Goal: Find contact information: Find contact information

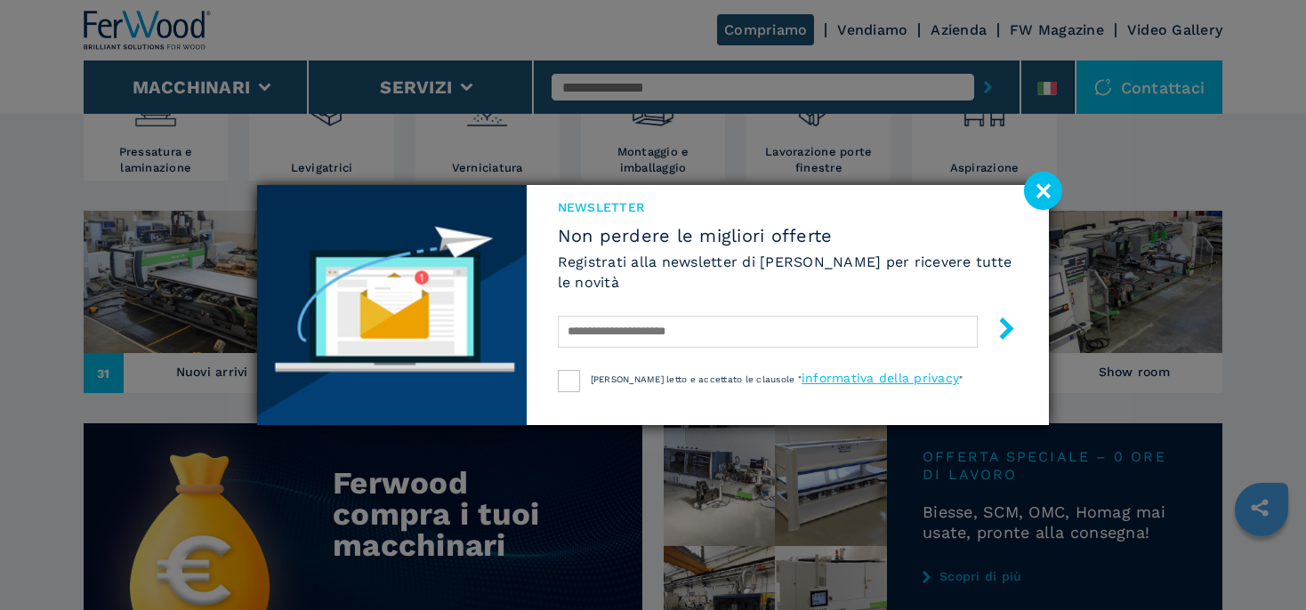
scroll to position [658, 0]
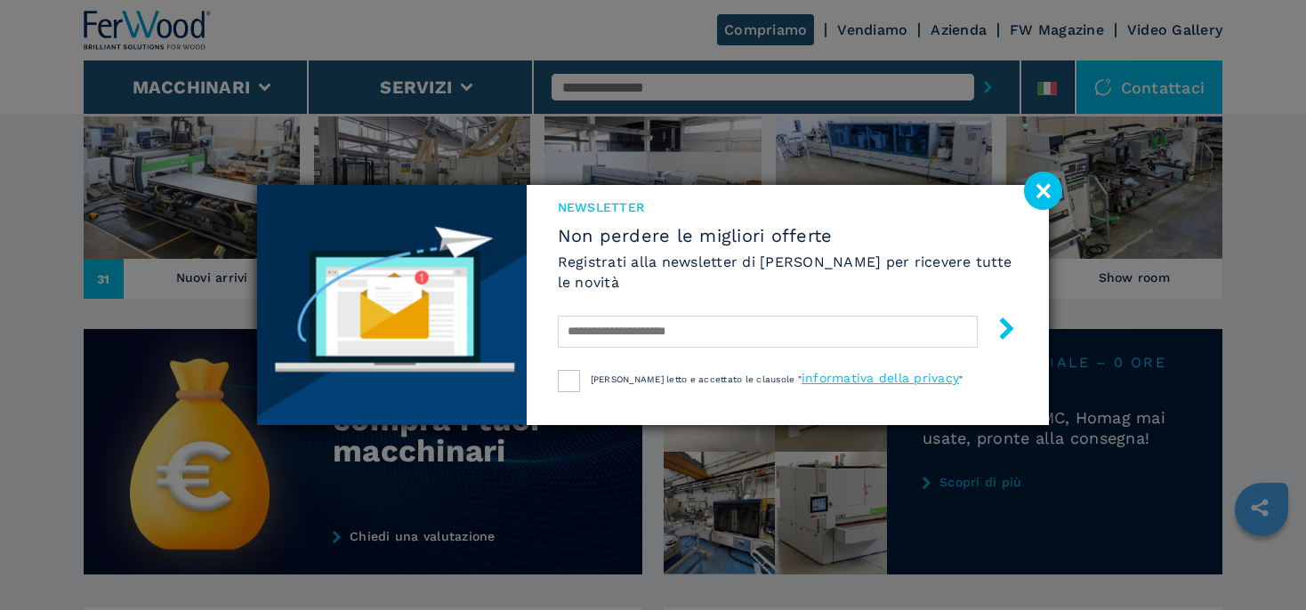
click at [1040, 184] on image at bounding box center [1043, 191] width 38 height 38
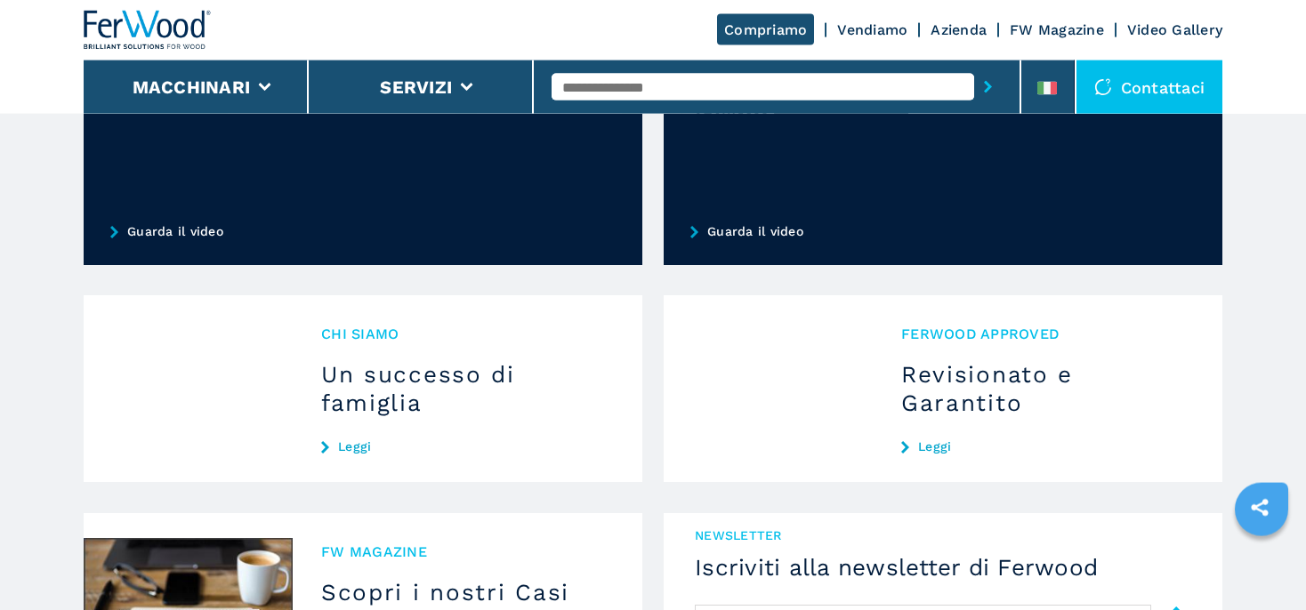
scroll to position [1503, 0]
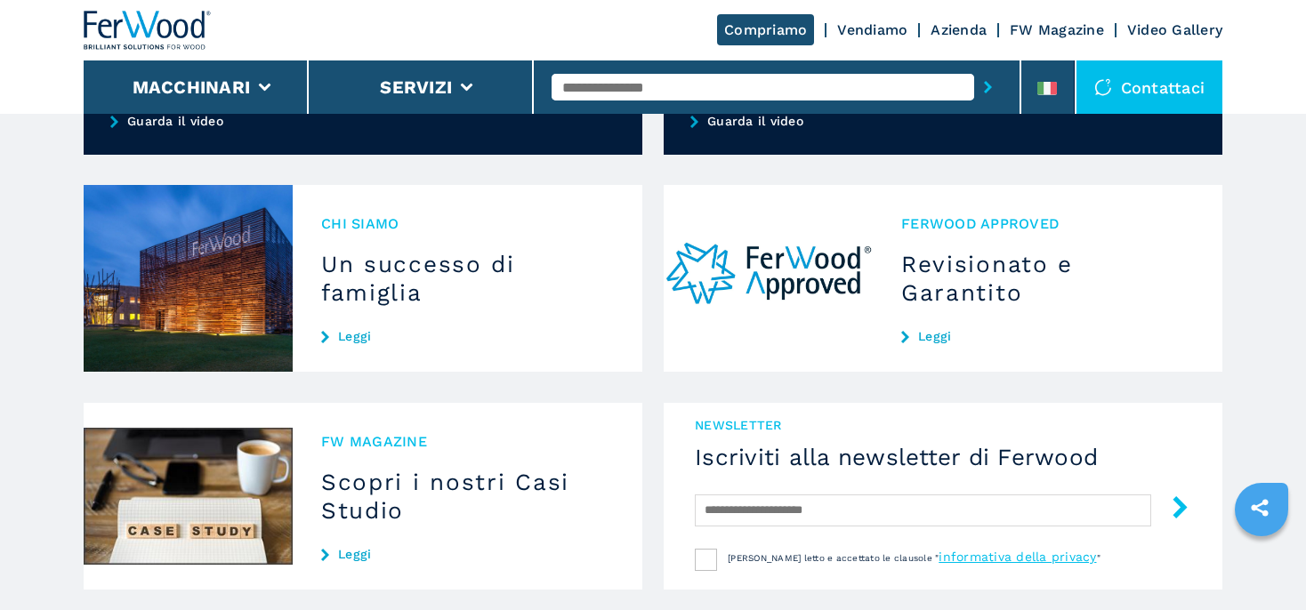
click at [346, 335] on link "Leggi" at bounding box center [467, 336] width 293 height 14
click at [351, 329] on link "Leggi" at bounding box center [467, 336] width 293 height 14
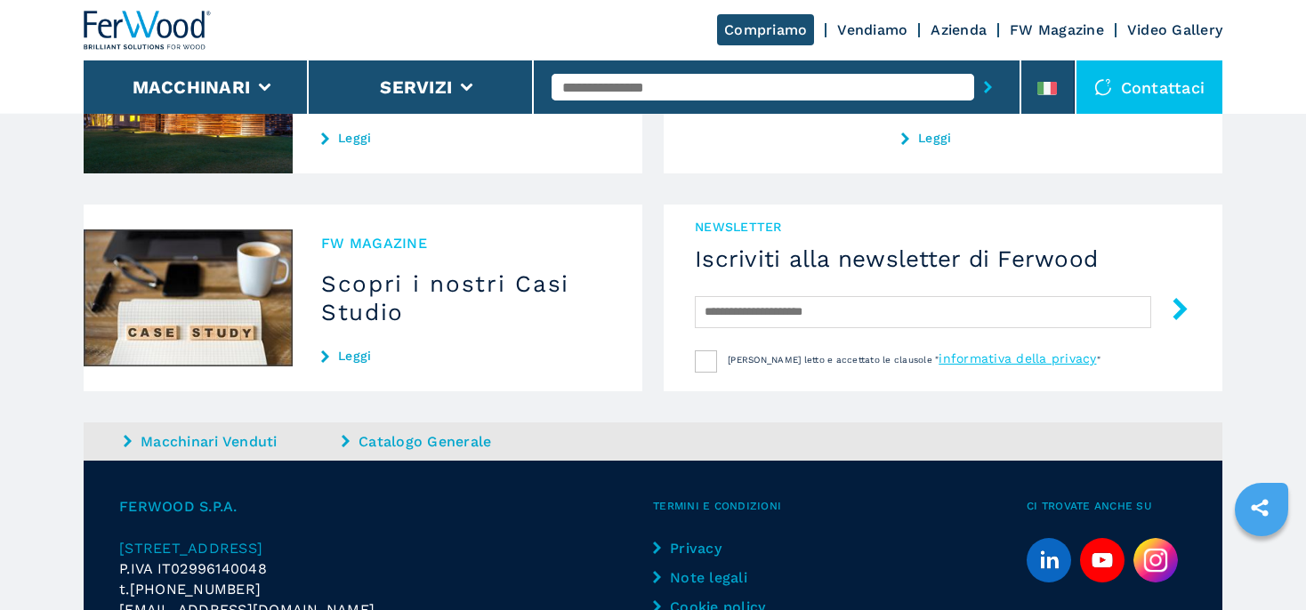
scroll to position [1785, 0]
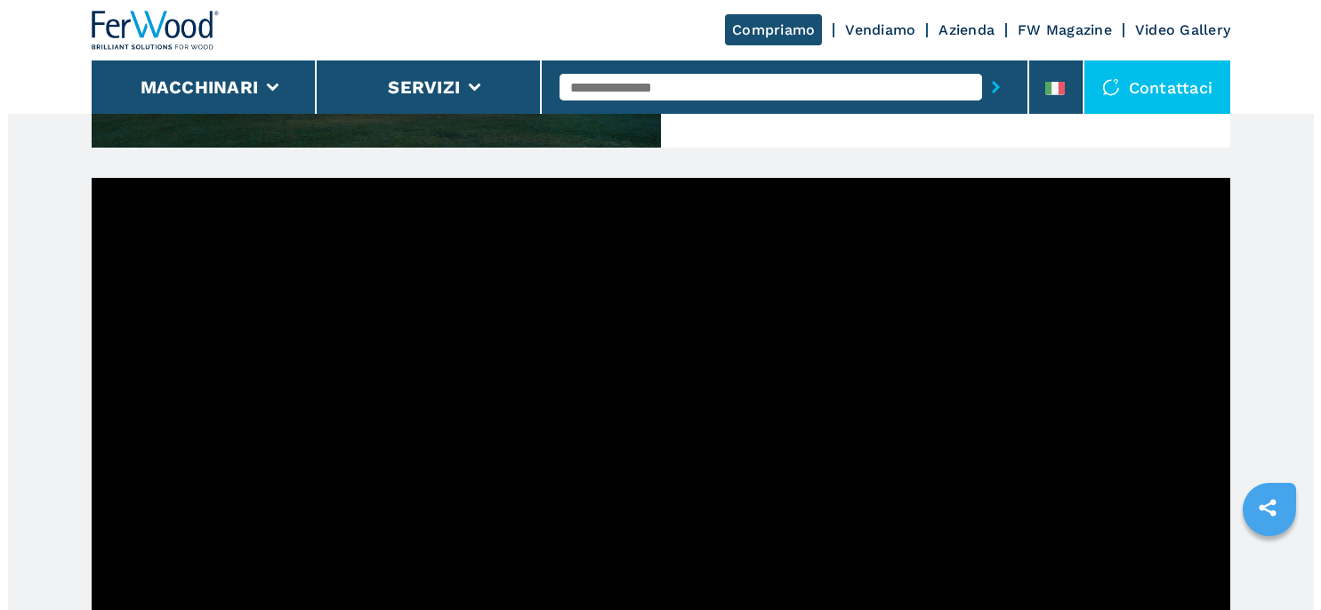
scroll to position [944, 0]
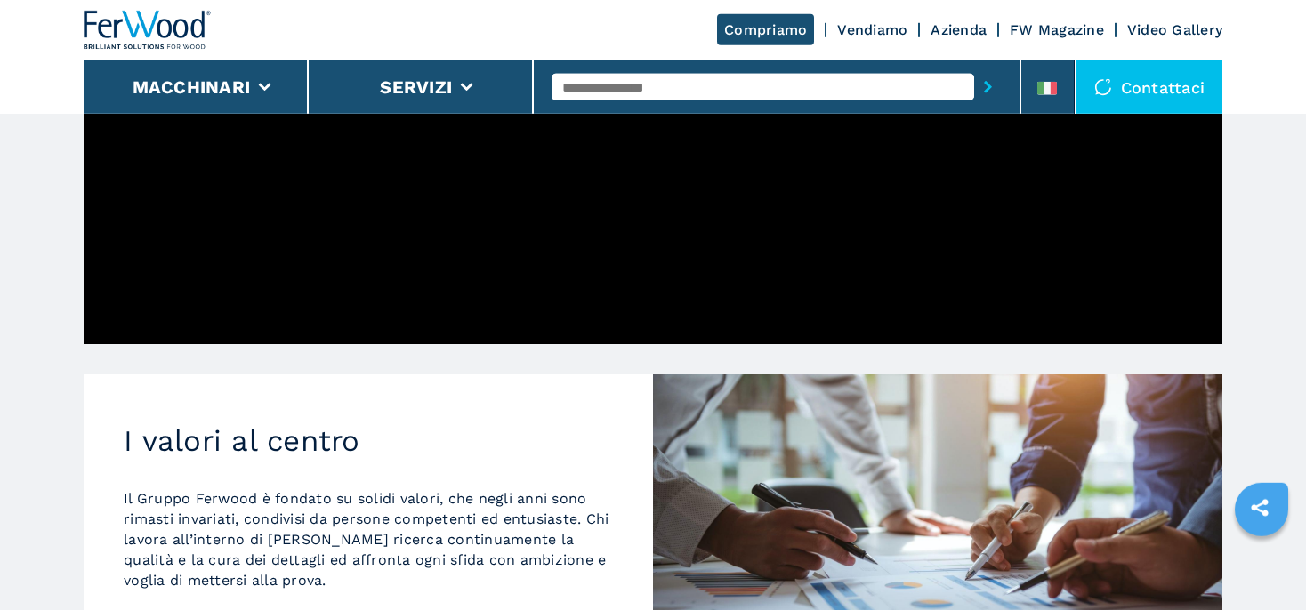
click at [1191, 113] on div "Contattaci" at bounding box center [1150, 87] width 147 height 53
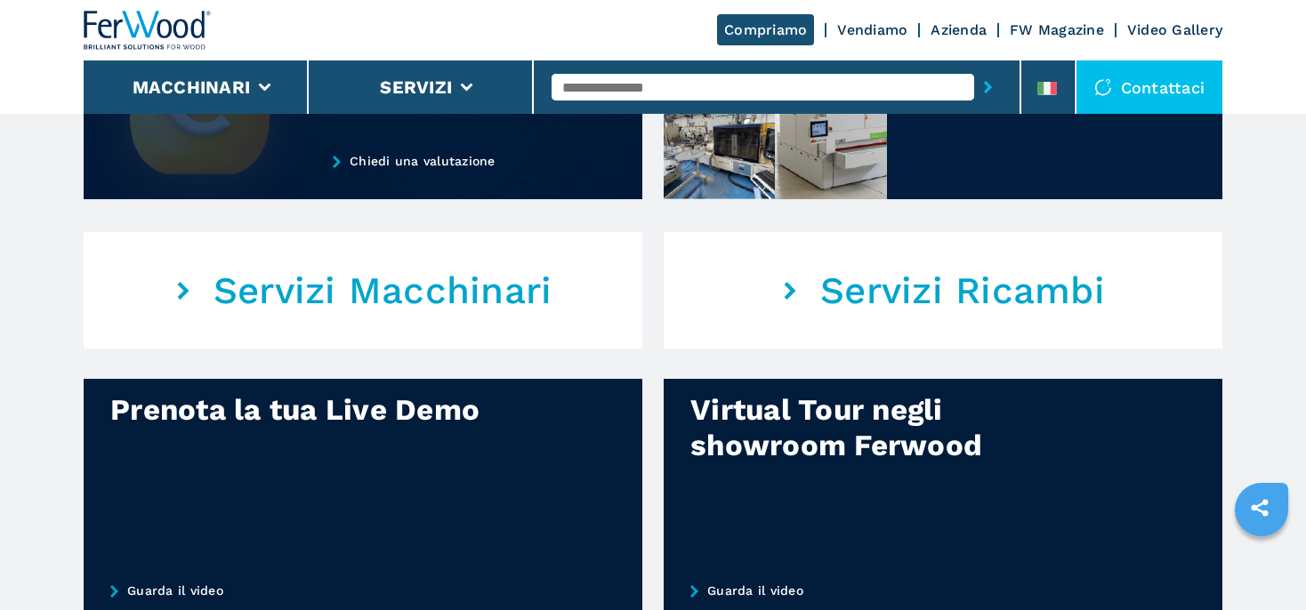
scroll to position [1503, 0]
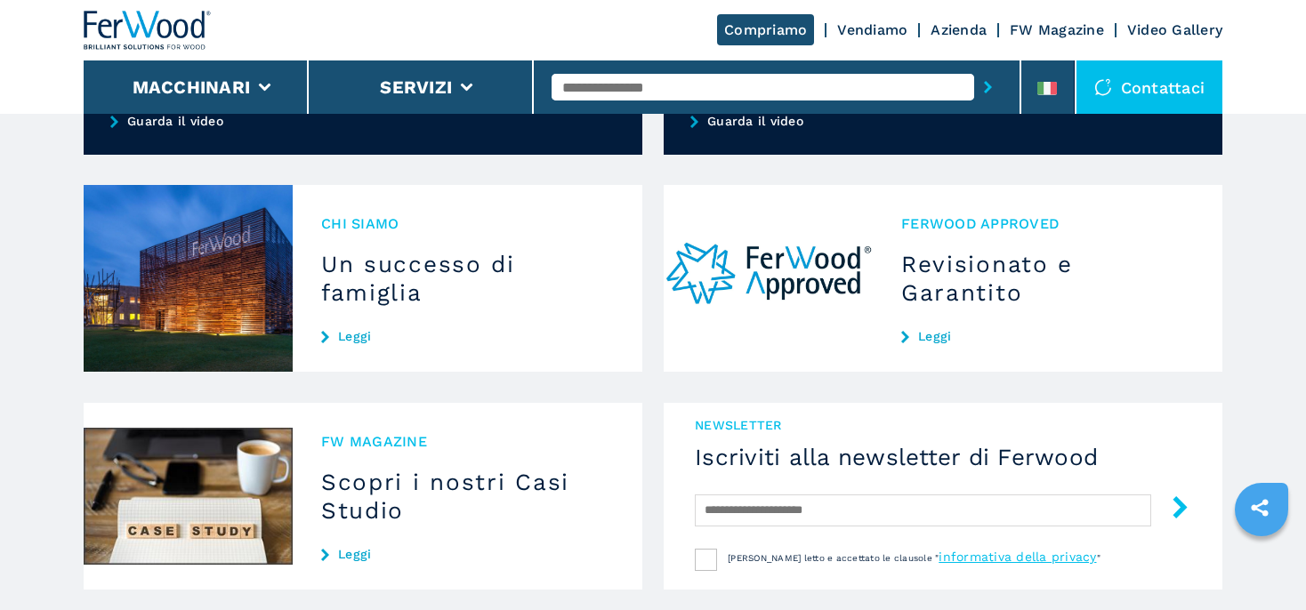
click at [348, 333] on link "Leggi" at bounding box center [467, 336] width 293 height 14
click at [345, 335] on link "Leggi" at bounding box center [467, 336] width 293 height 14
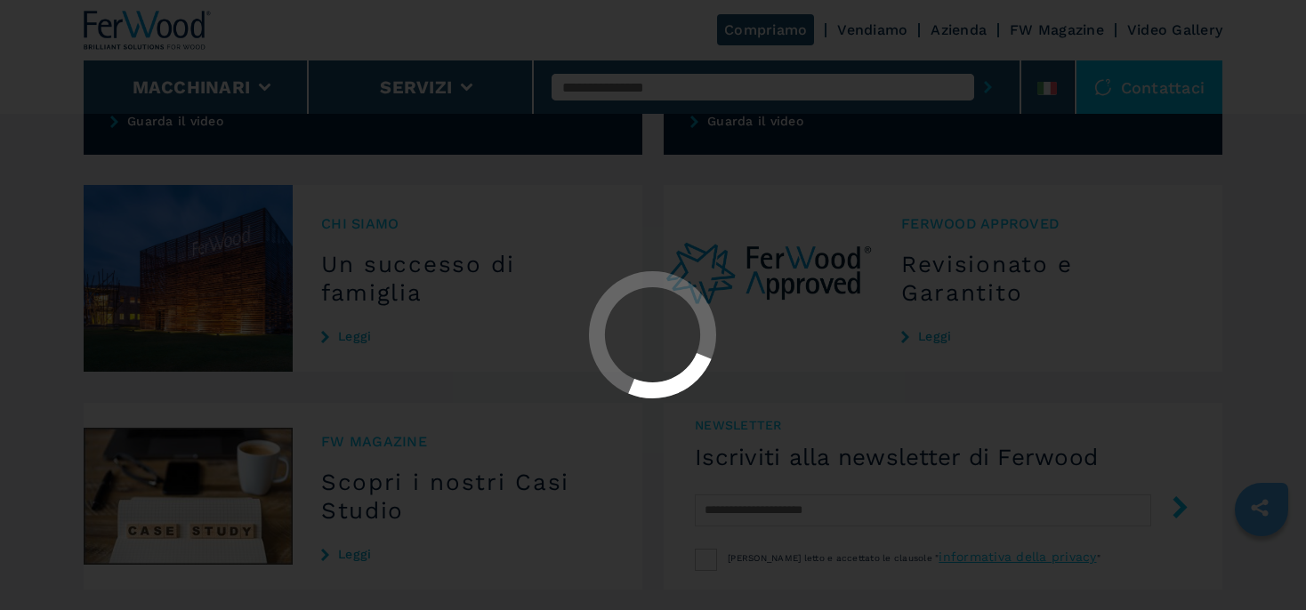
click at [360, 337] on div at bounding box center [653, 336] width 1275 height 130
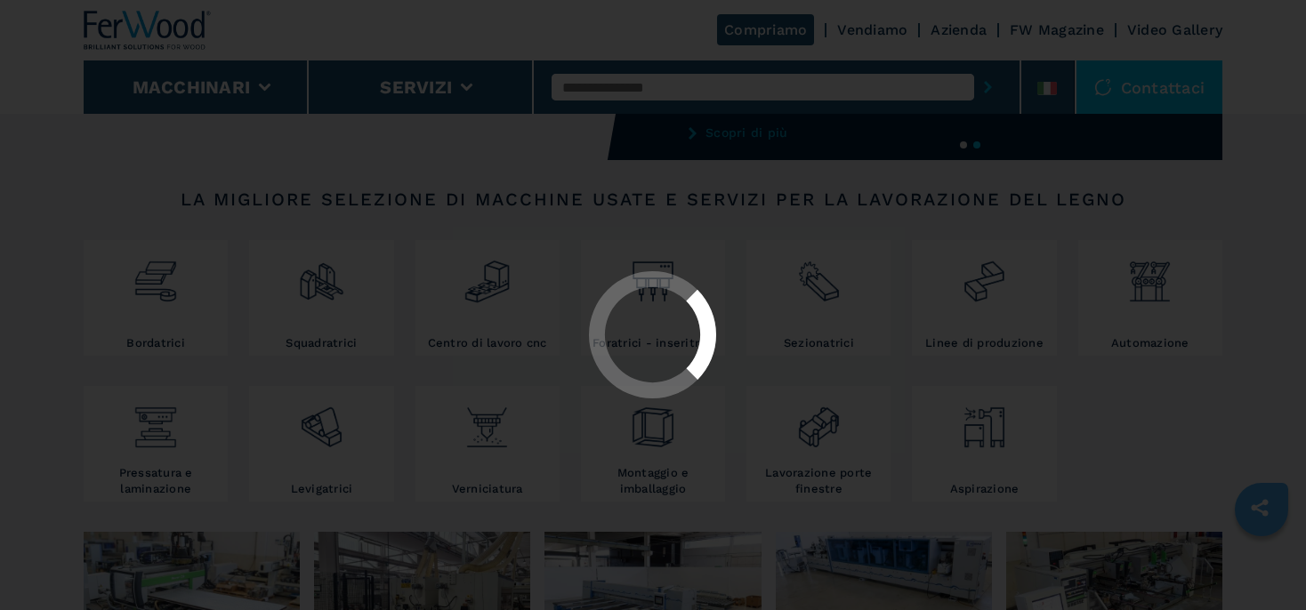
scroll to position [0, 0]
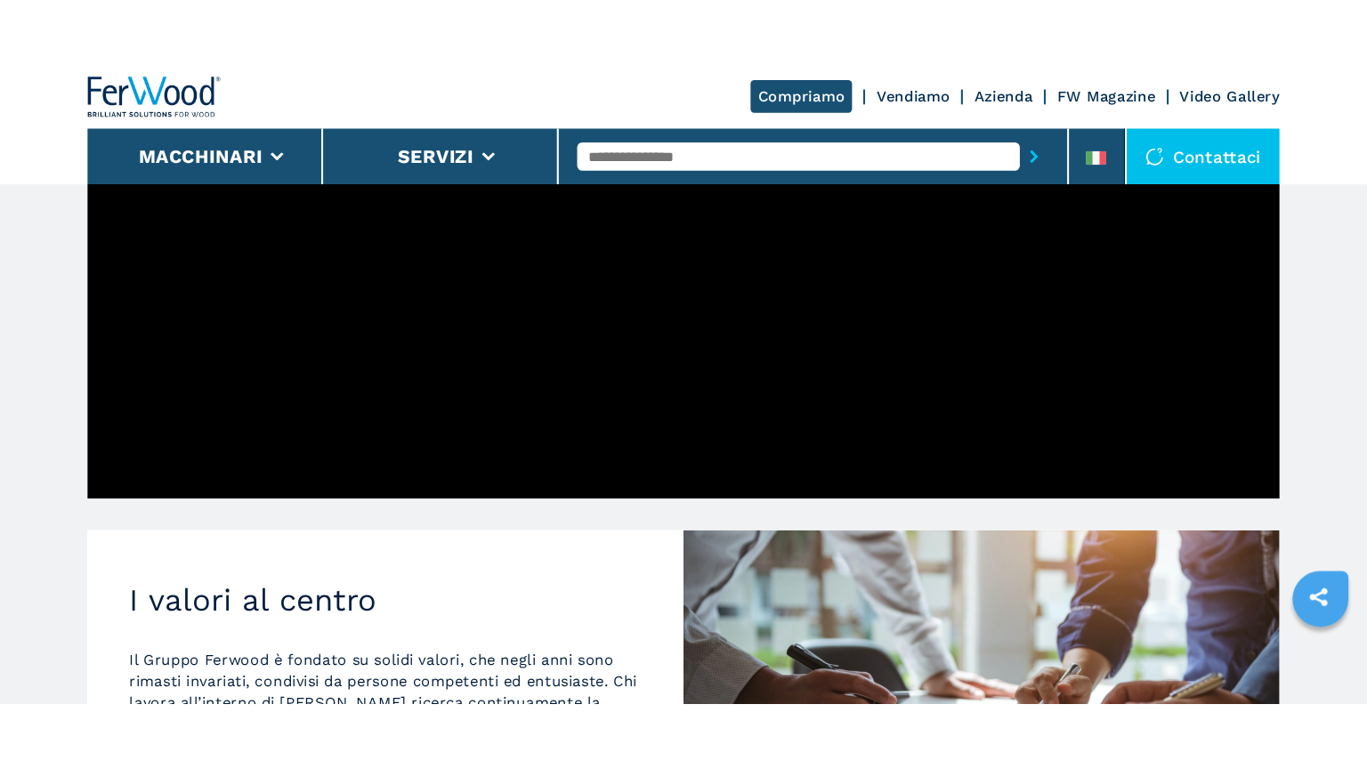
scroll to position [851, 0]
